Goal: Find specific page/section: Find specific page/section

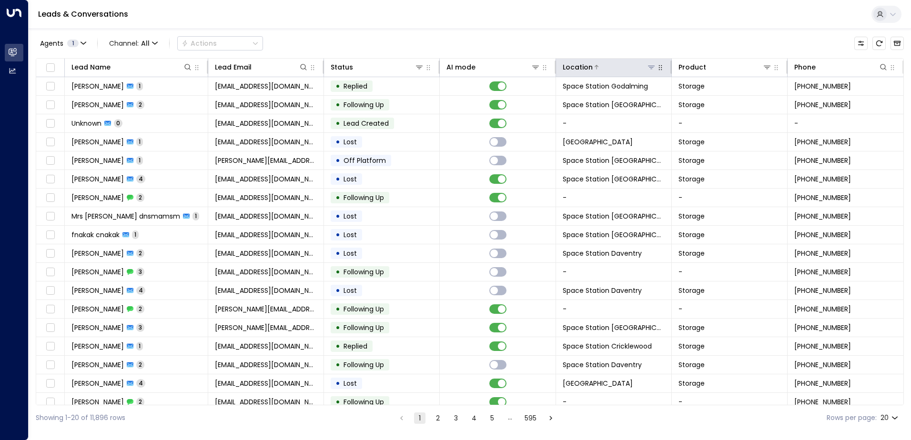
click at [649, 66] on icon at bounding box center [651, 67] width 7 height 3
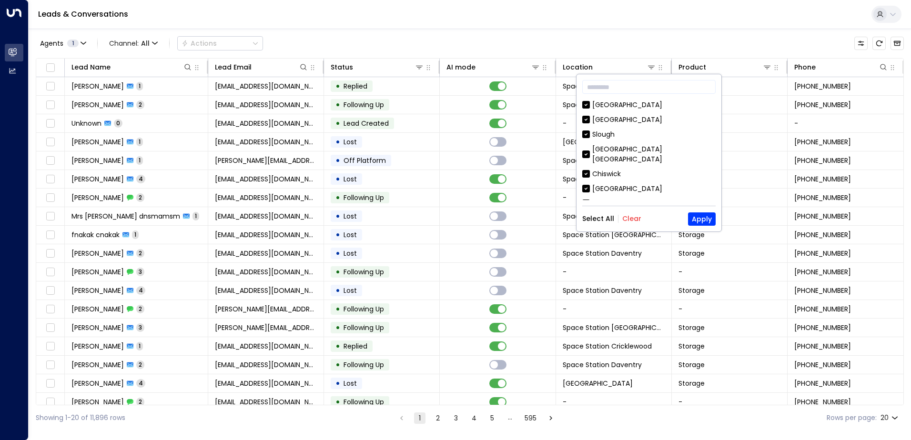
click at [635, 224] on div "Select All Clear Apply" at bounding box center [648, 219] width 133 height 13
click at [629, 213] on div "Select All Clear Apply" at bounding box center [648, 219] width 133 height 13
click at [633, 217] on button "Clear" at bounding box center [632, 219] width 19 height 8
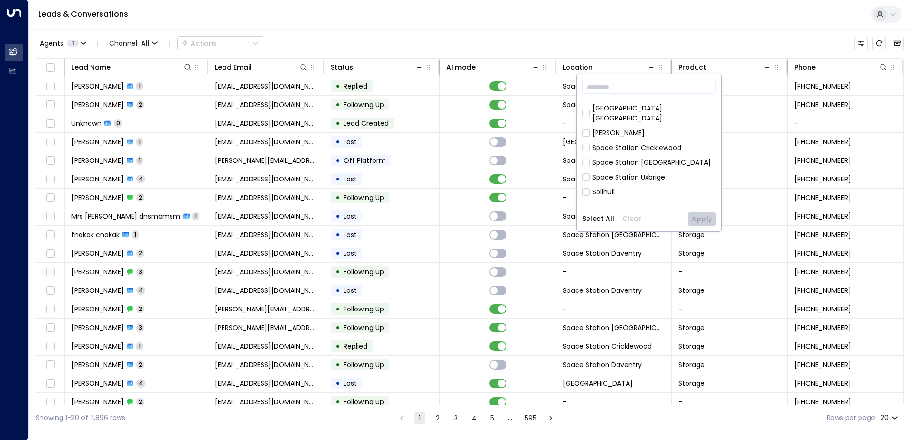
scroll to position [286, 0]
click at [666, 214] on div "[GEOGRAPHIC_DATA] [GEOGRAPHIC_DATA]" at bounding box center [653, 224] width 123 height 20
click at [707, 213] on button "Apply" at bounding box center [702, 219] width 28 height 13
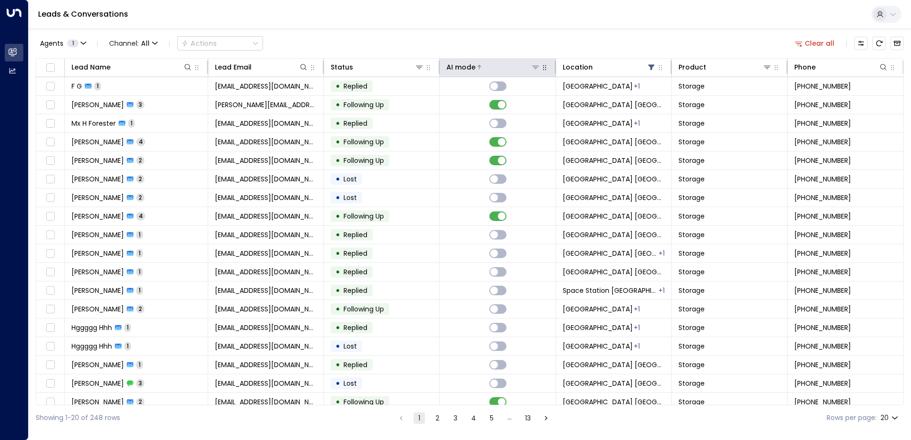
click at [518, 61] on div "AI mode" at bounding box center [493, 66] width 93 height 11
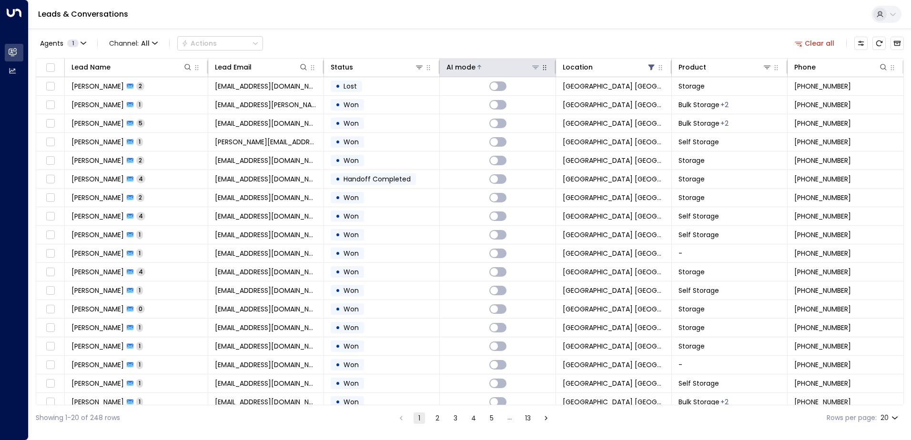
click at [517, 66] on div at bounding box center [508, 67] width 64 height 10
